Goal: Book appointment/travel/reservation

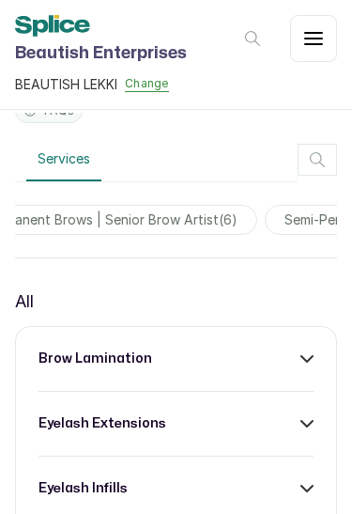
scroll to position [0, 1219]
click at [202, 235] on span "semi-permanent brows | senior brow artist ( 6 )" at bounding box center [95, 220] width 328 height 30
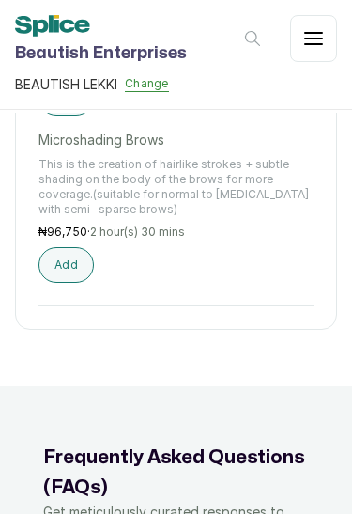
scroll to position [1537, 0]
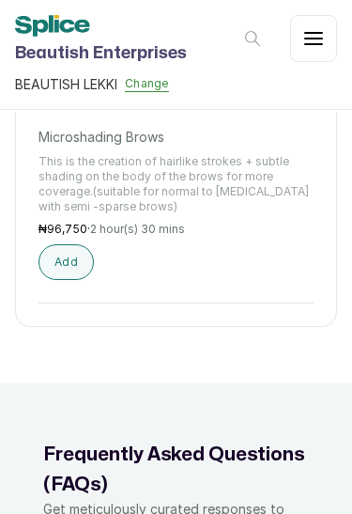
click at [70, 280] on button "Add" at bounding box center [66, 262] width 55 height 36
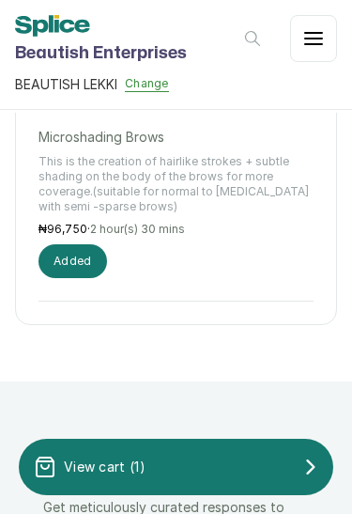
click at [175, 472] on div "View cart ( 1 )" at bounding box center [176, 467] width 315 height 38
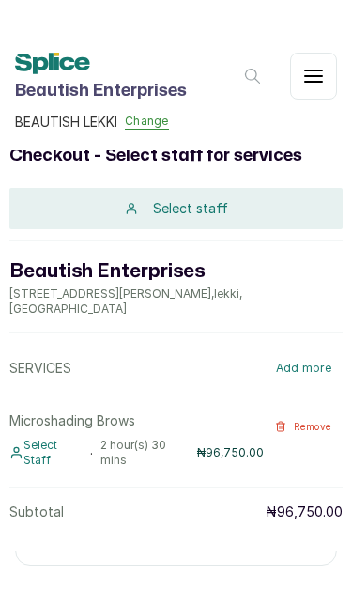
scroll to position [48, 0]
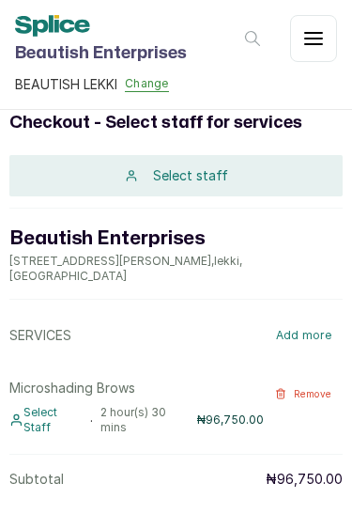
click at [266, 174] on div "Select staff" at bounding box center [175, 175] width 333 height 41
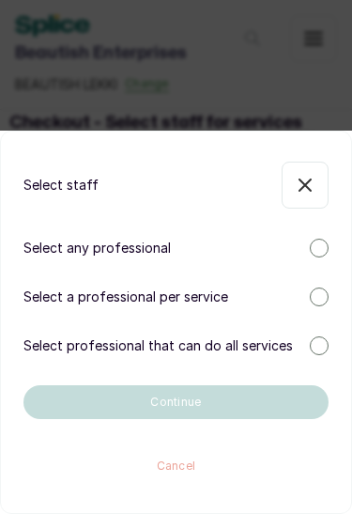
click at [298, 297] on div "Select a professional per service" at bounding box center [175, 296] width 305 height 19
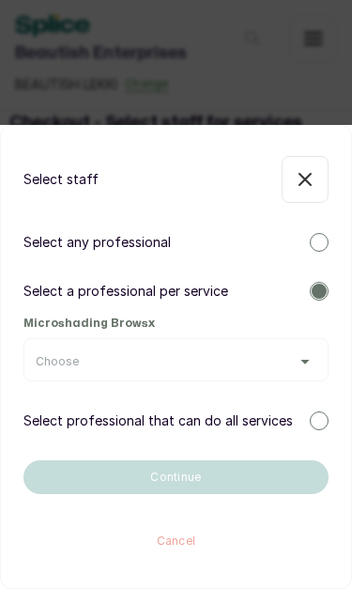
click at [285, 358] on div "Choose" at bounding box center [176, 361] width 281 height 15
click at [303, 357] on div "Choose" at bounding box center [176, 361] width 281 height 15
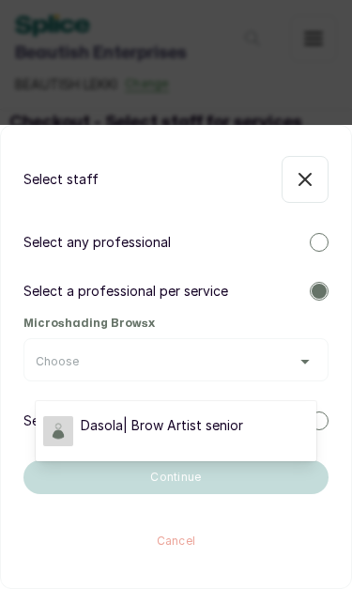
click at [263, 424] on div "Dasola| Brow Artist senior" at bounding box center [176, 431] width 266 height 30
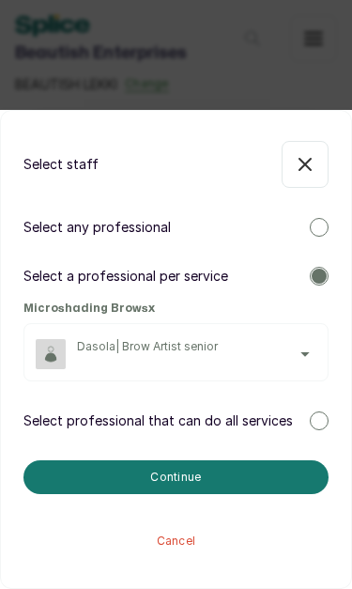
click at [252, 470] on button "Continue" at bounding box center [175, 477] width 305 height 34
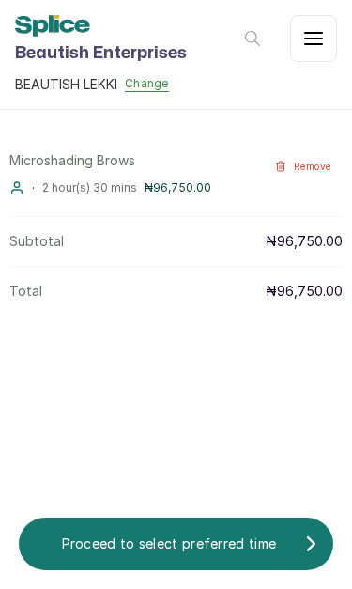
click at [264, 513] on p "Proceed to select preferred time" at bounding box center [169, 543] width 270 height 19
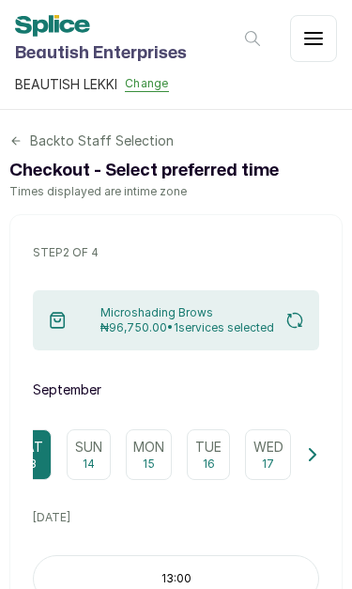
scroll to position [0, 23]
click at [264, 452] on p "Wed" at bounding box center [270, 447] width 30 height 19
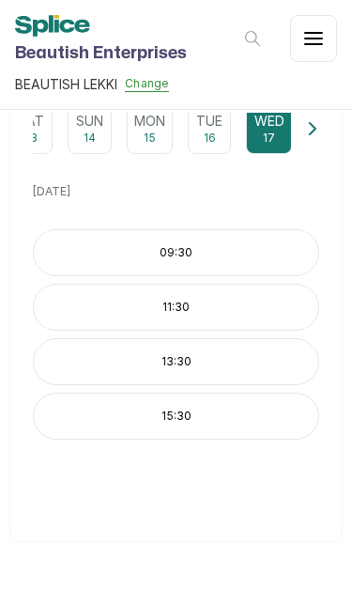
scroll to position [335, 0]
click at [229, 417] on div "15:30" at bounding box center [176, 416] width 286 height 47
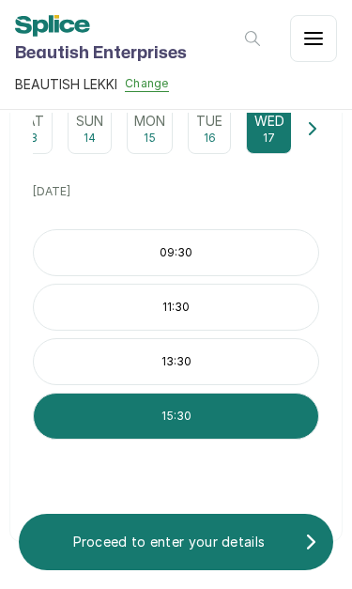
click at [192, 513] on p "Proceed to enter your details" at bounding box center [169, 542] width 270 height 19
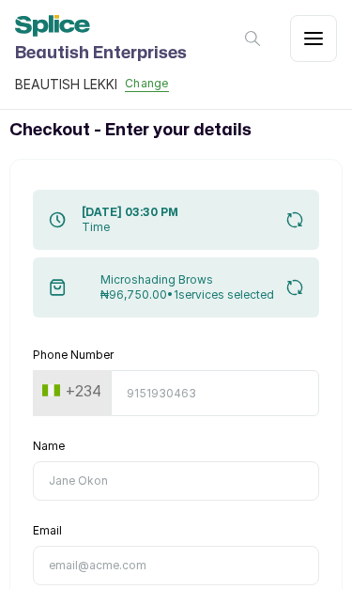
scroll to position [0, 0]
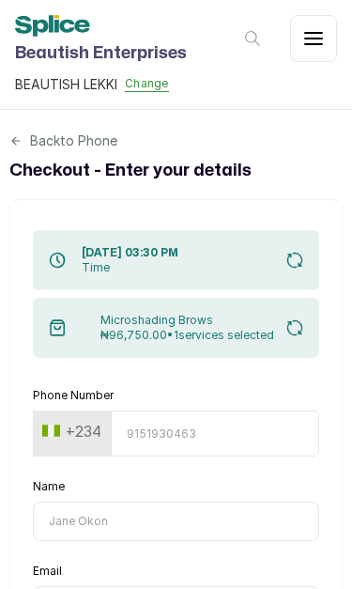
click at [214, 442] on input "Phone Number" at bounding box center [215, 433] width 208 height 46
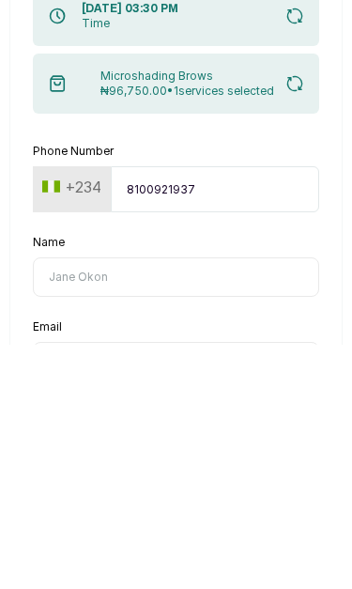
type input "8100921937"
click at [215, 502] on input "Name" at bounding box center [176, 521] width 286 height 39
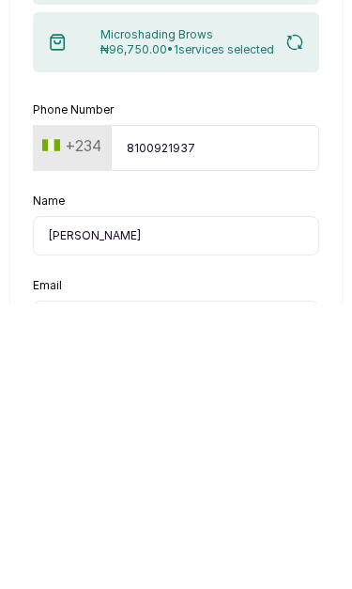
type input "[PERSON_NAME]"
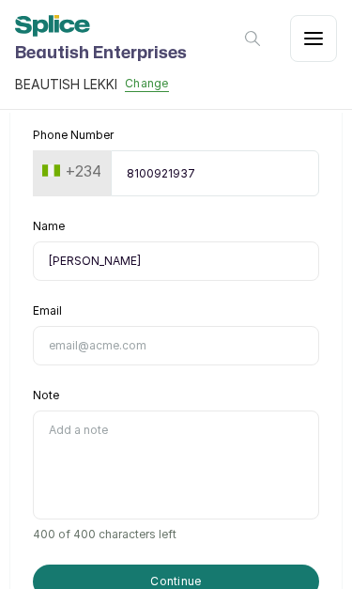
scroll to position [260, 0]
click at [232, 339] on input "Email" at bounding box center [176, 345] width 286 height 39
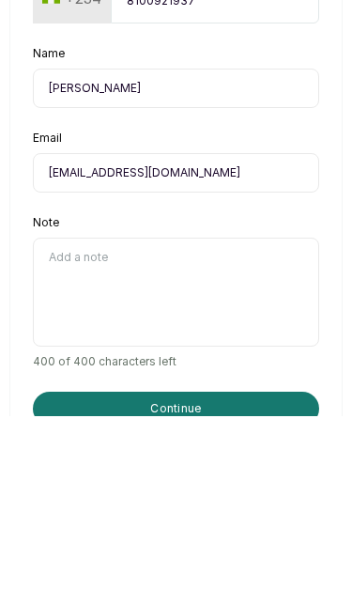
type input "[EMAIL_ADDRESS][DOMAIN_NAME]"
click at [227, 410] on textarea "Note" at bounding box center [176, 464] width 286 height 109
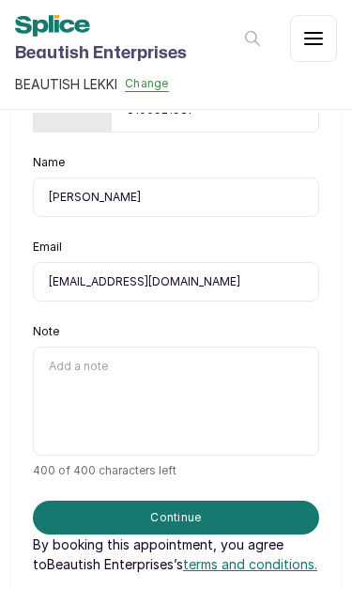
scroll to position [327, 0]
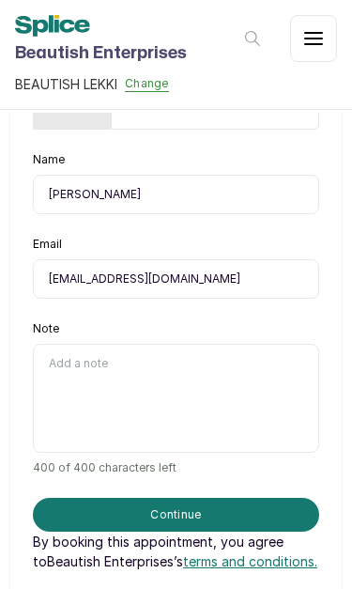
click at [163, 405] on textarea "Note" at bounding box center [176, 398] width 286 height 109
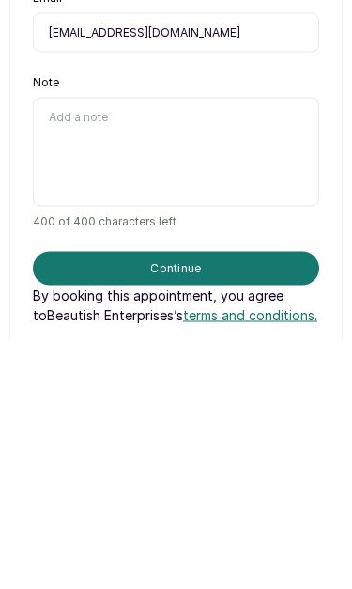
click at [247, 498] on button "Continue" at bounding box center [176, 515] width 286 height 34
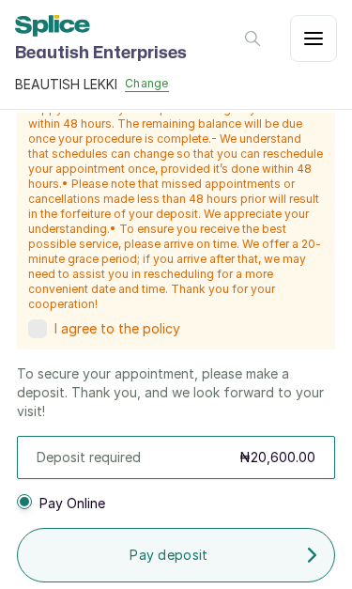
scroll to position [840, 0]
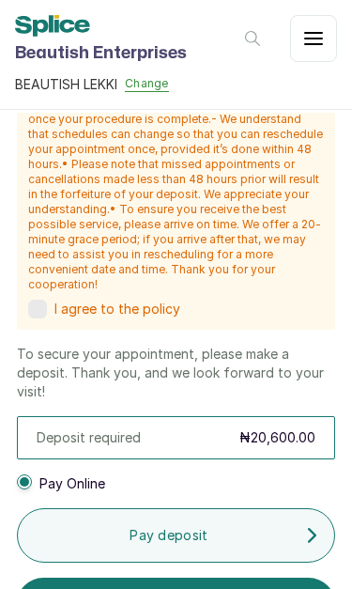
click at [50, 301] on div "I agree to the policy" at bounding box center [176, 309] width 296 height 19
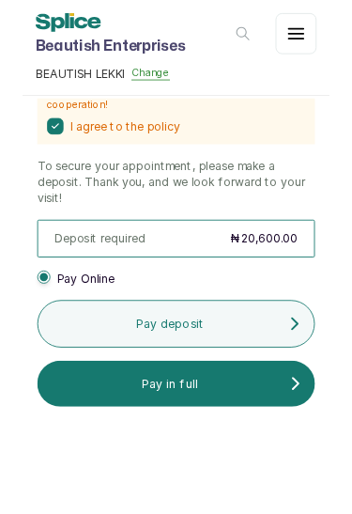
scroll to position [1003, 0]
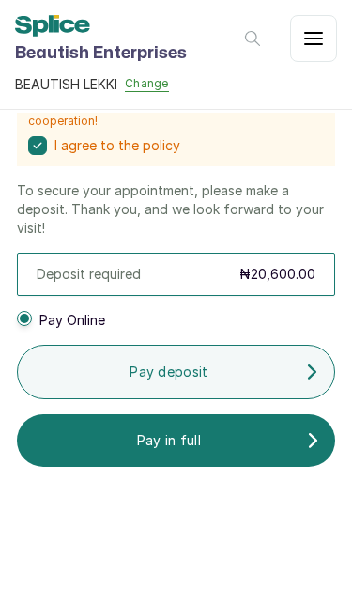
click at [98, 363] on p "Pay deposit" at bounding box center [169, 372] width 272 height 19
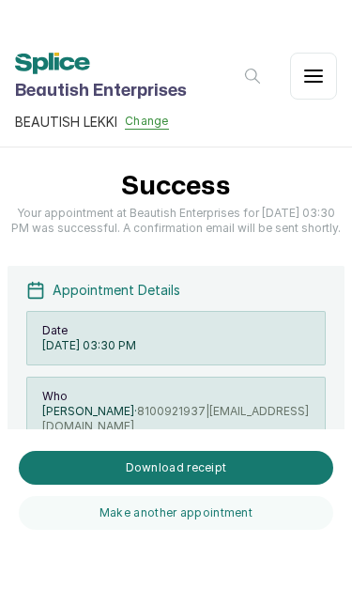
scroll to position [0, 0]
